Goal: Information Seeking & Learning: Learn about a topic

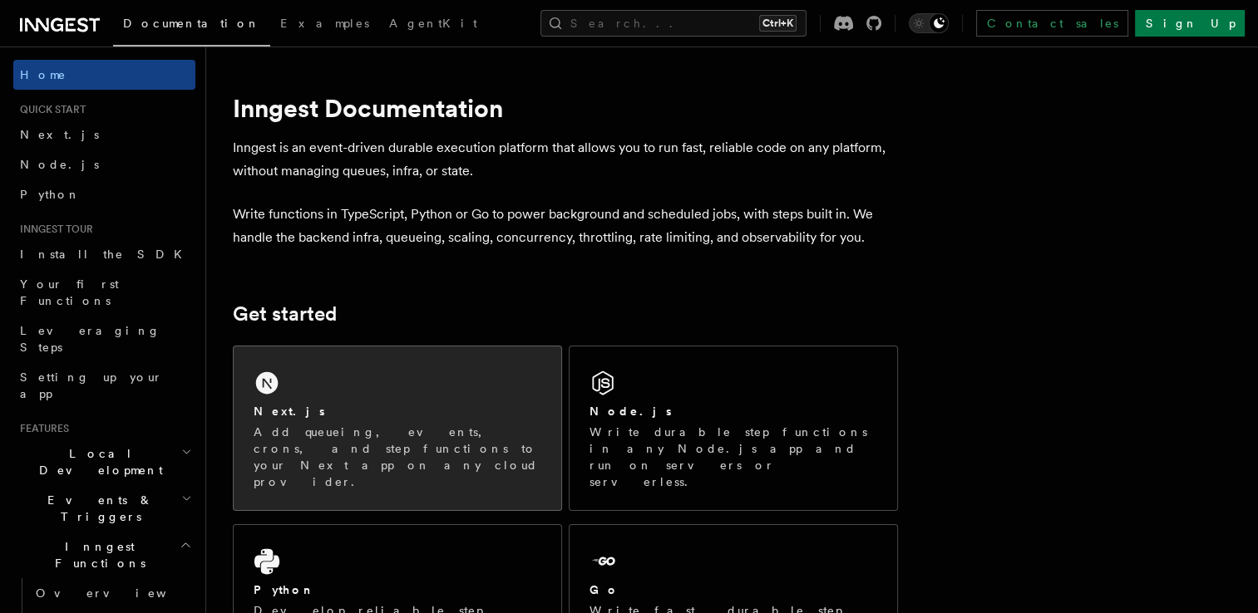
click at [479, 427] on p "Add queueing, events, crons, and step functions to your Next app on any cloud p…" at bounding box center [398, 457] width 288 height 67
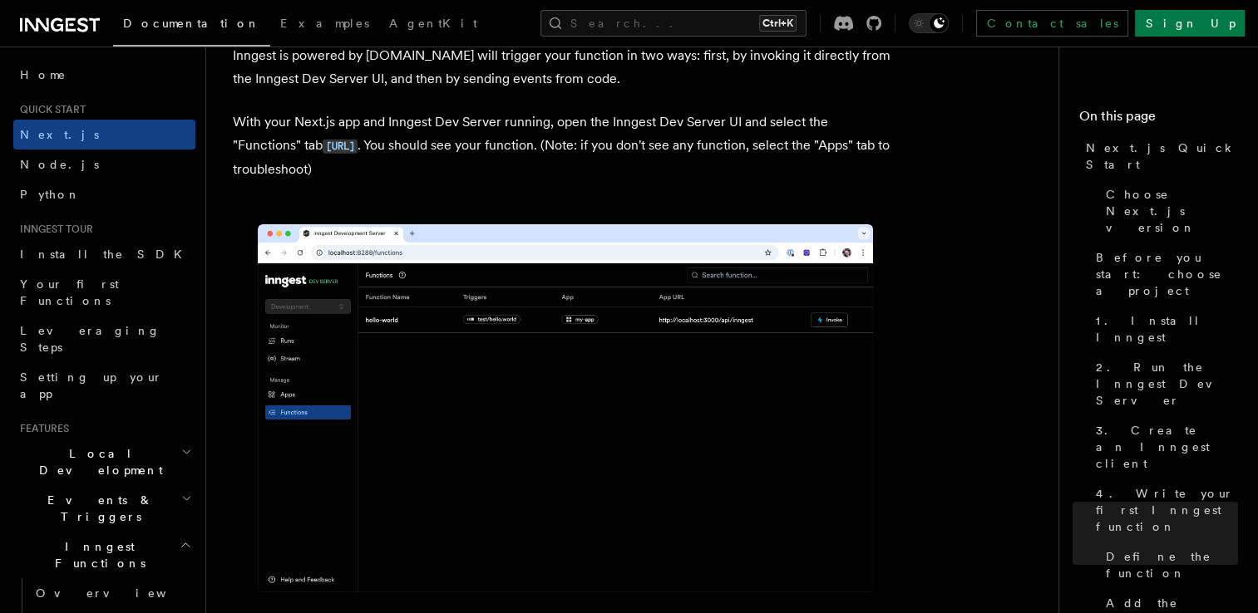
scroll to position [3910, 0]
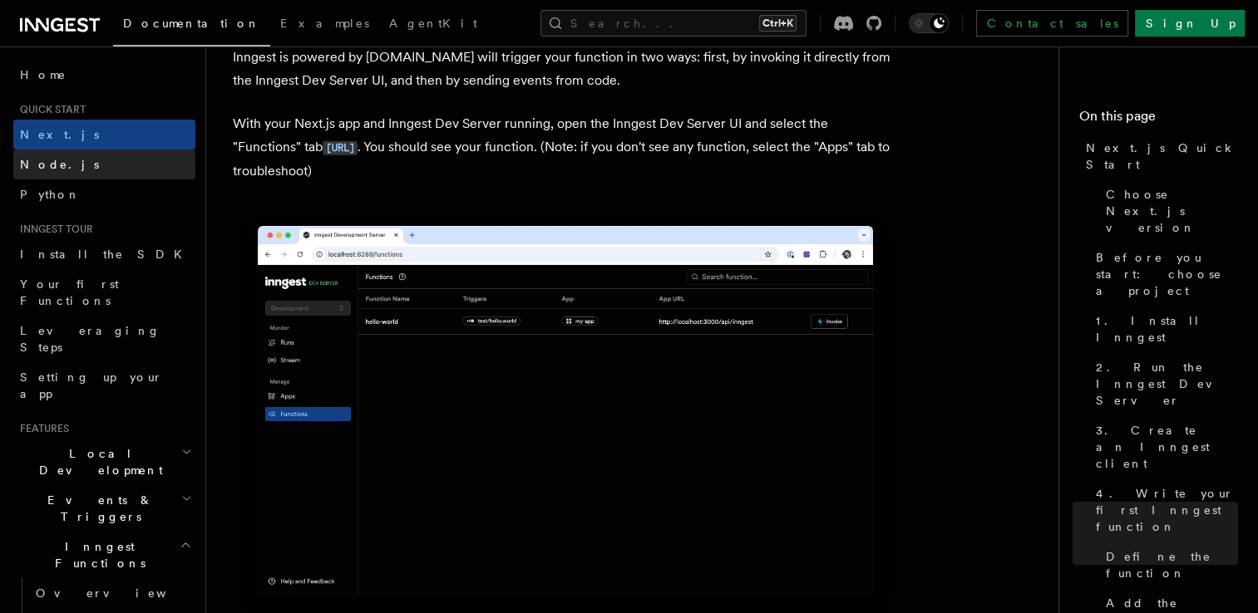
click at [62, 171] on link "Node.js" at bounding box center [104, 165] width 182 height 30
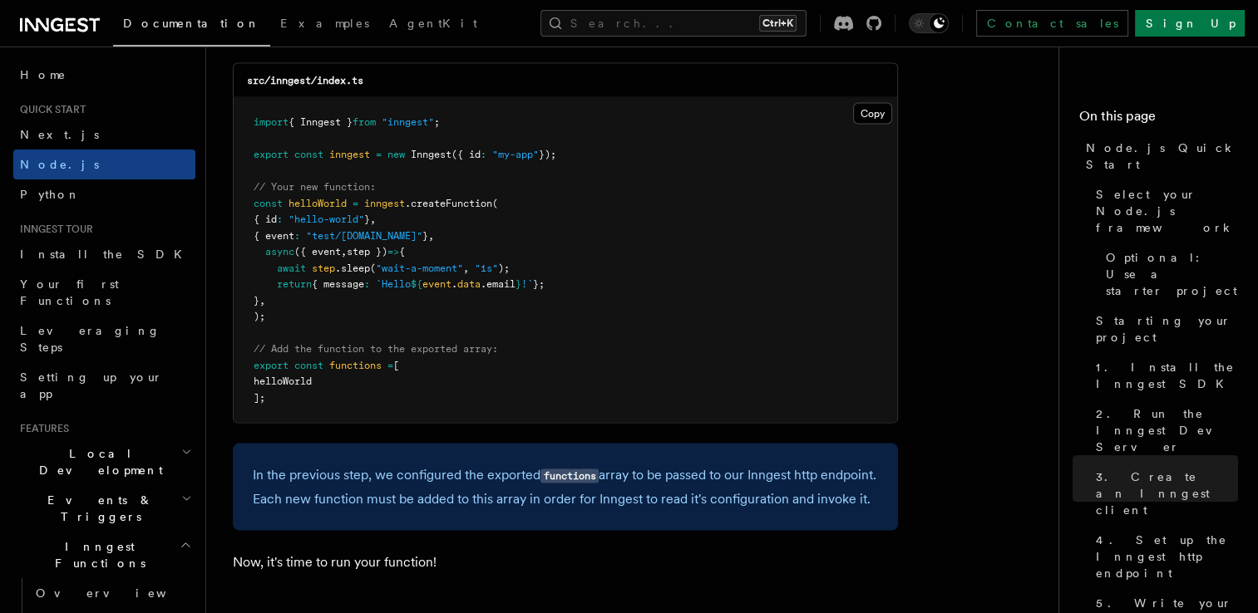
scroll to position [3358, 0]
click at [103, 190] on link "Python" at bounding box center [104, 195] width 182 height 30
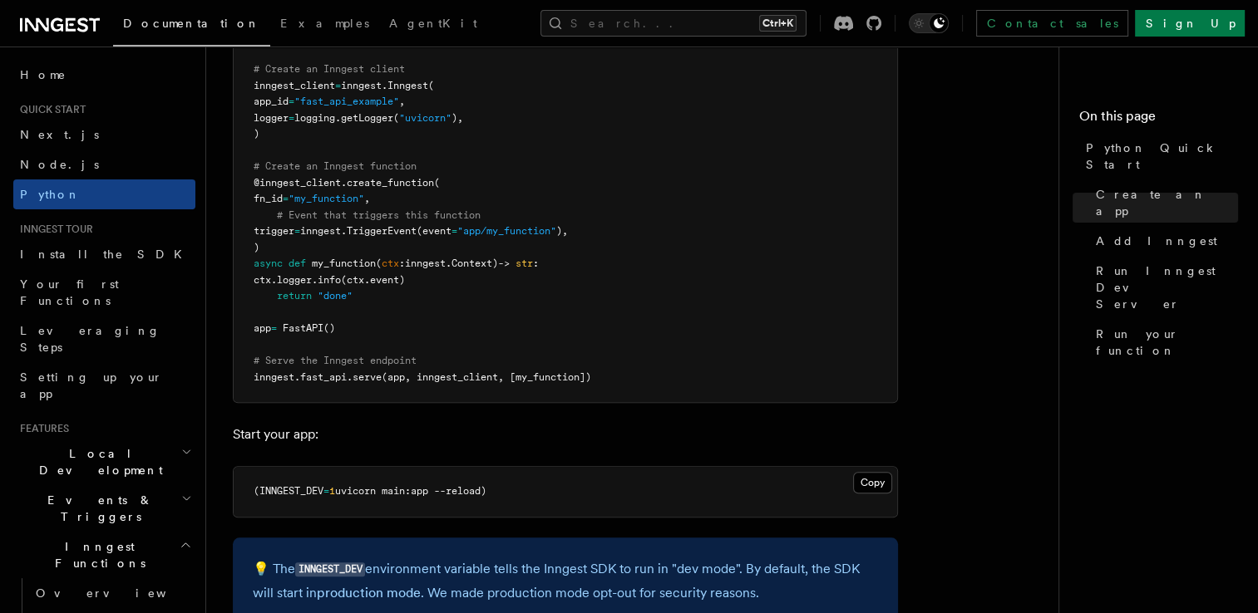
scroll to position [1310, 0]
click at [86, 145] on link "Next.js" at bounding box center [104, 135] width 182 height 30
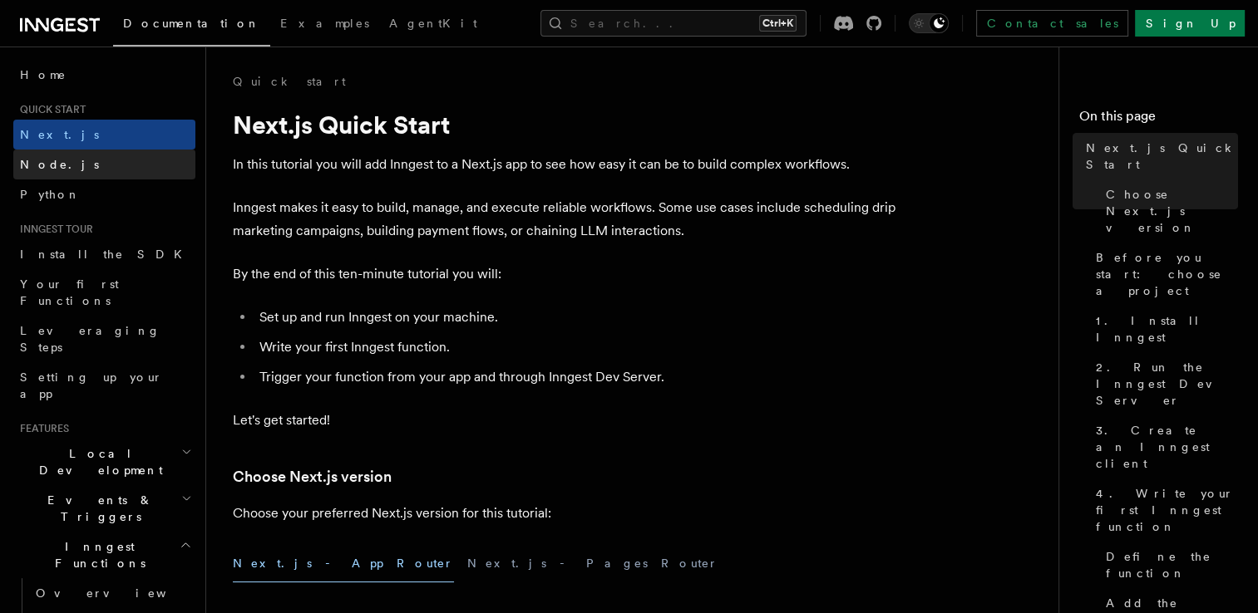
click at [87, 158] on link "Node.js" at bounding box center [104, 165] width 182 height 30
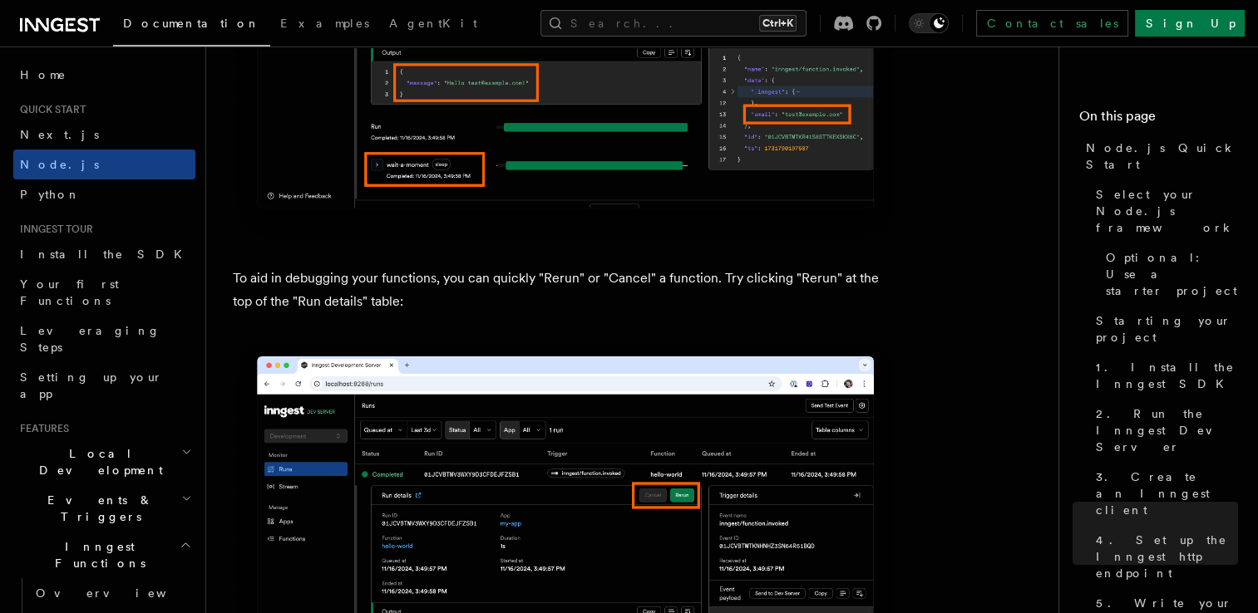
scroll to position [7156, 0]
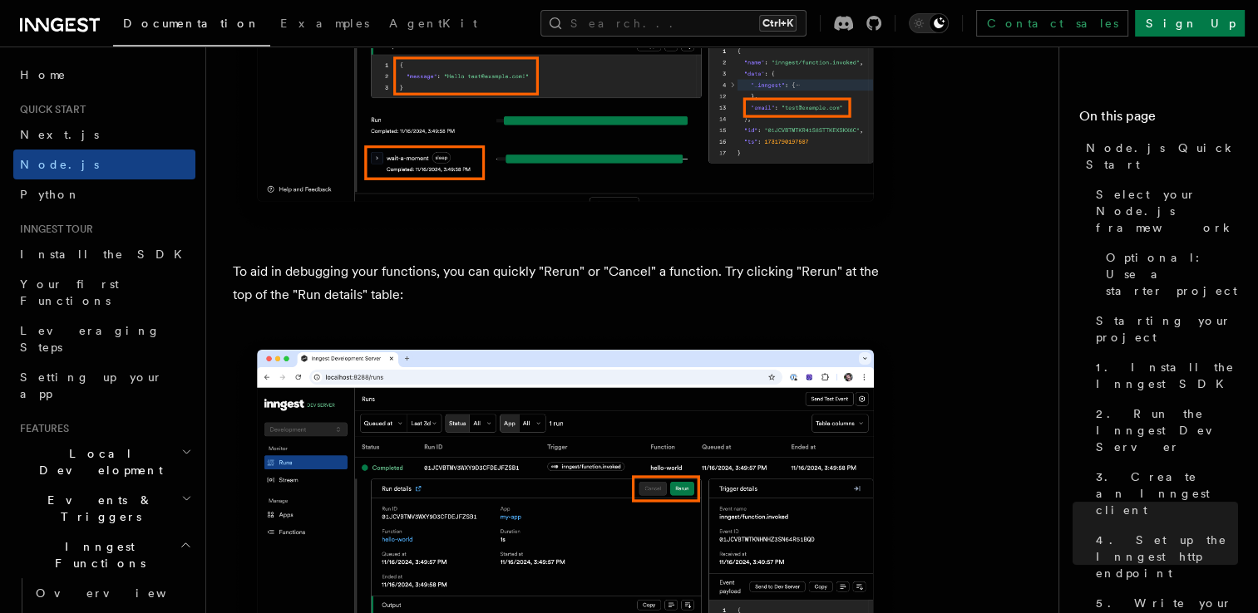
click at [52, 28] on icon at bounding box center [57, 24] width 12 height 13
